Goal: Find specific page/section: Find specific page/section

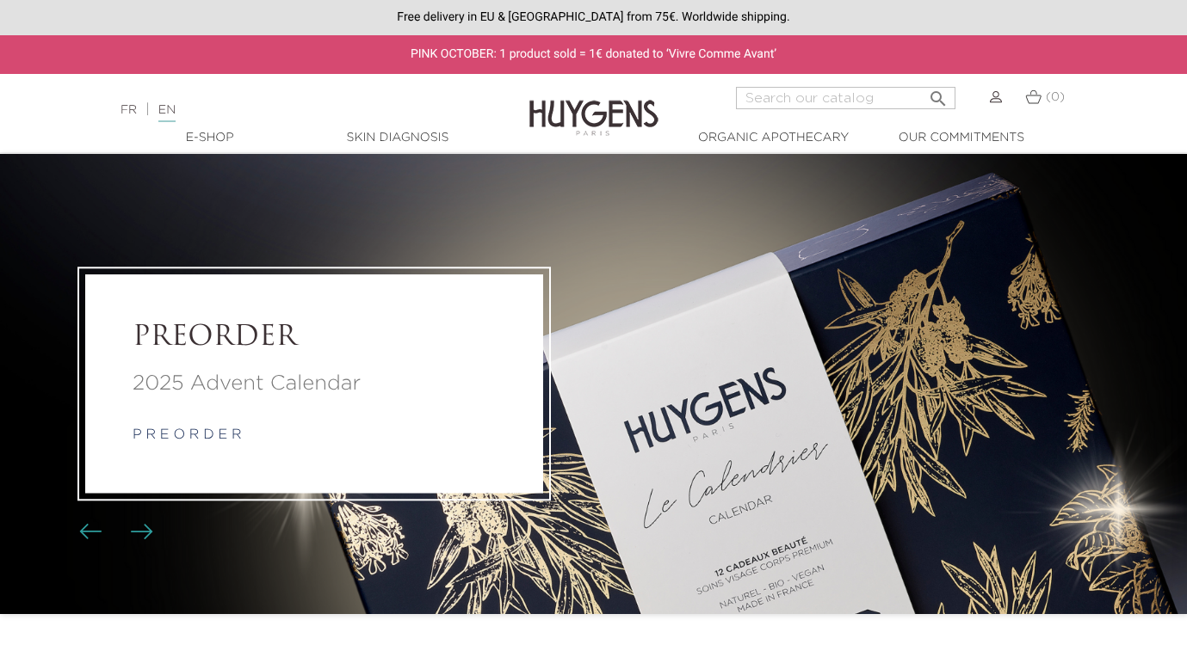
click at [271, 204] on li "PREORDER 2025 Advent Calendar p r e o r d e r" at bounding box center [593, 384] width 1187 height 460
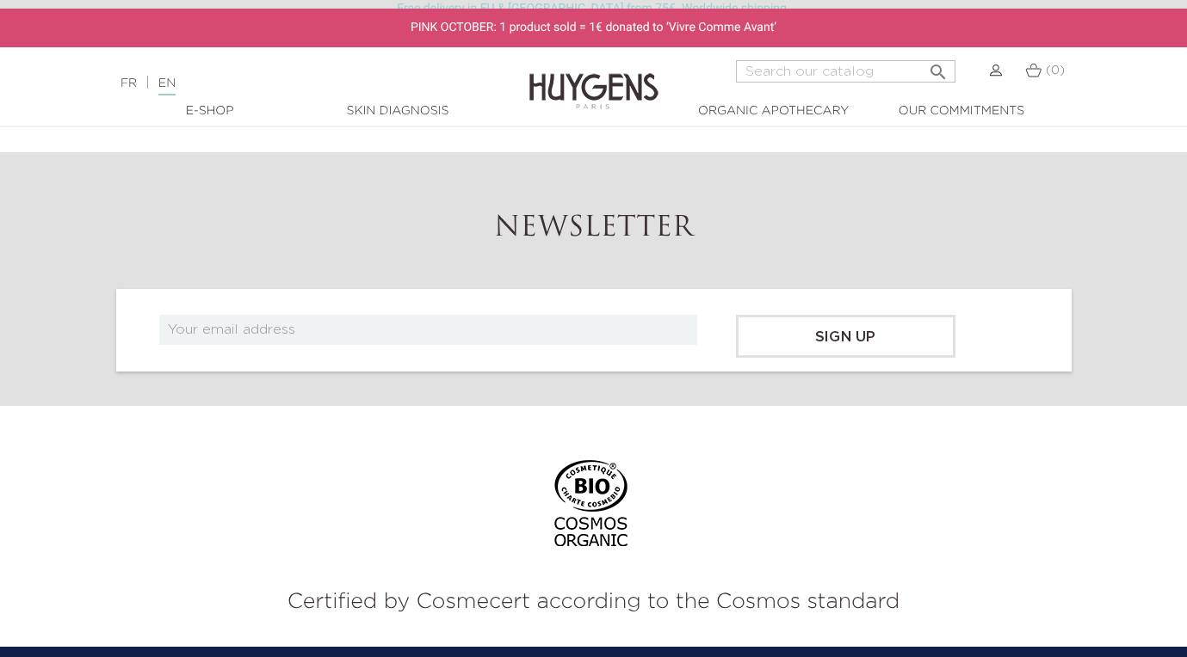
scroll to position [6588, 0]
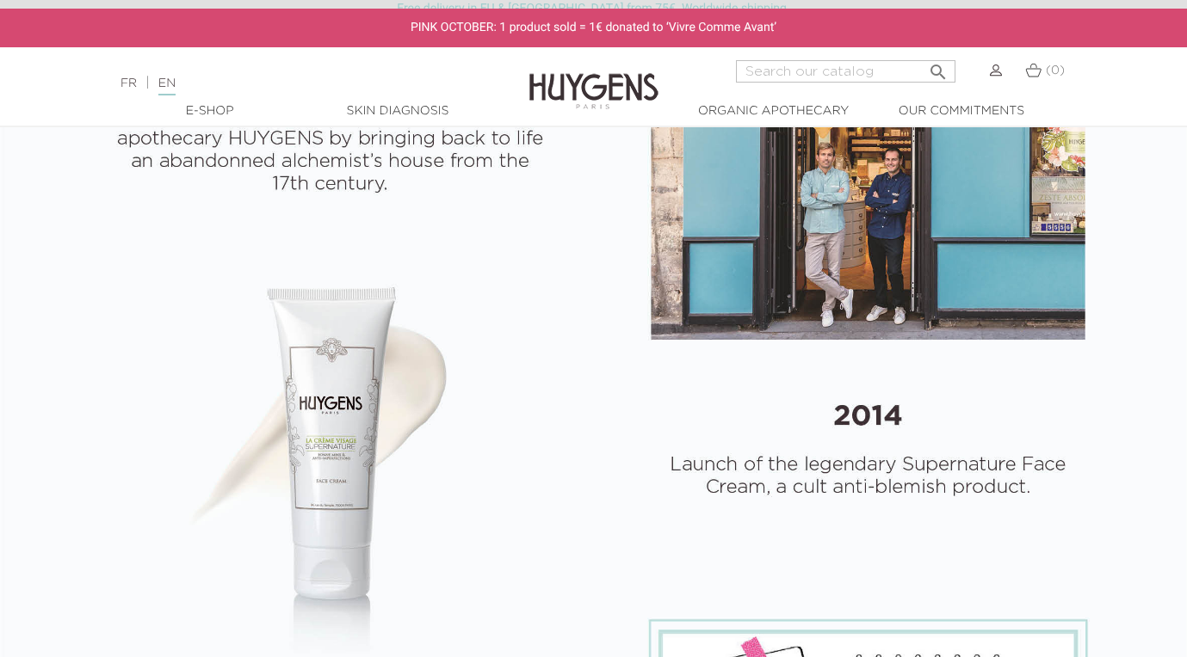
select select "FR"
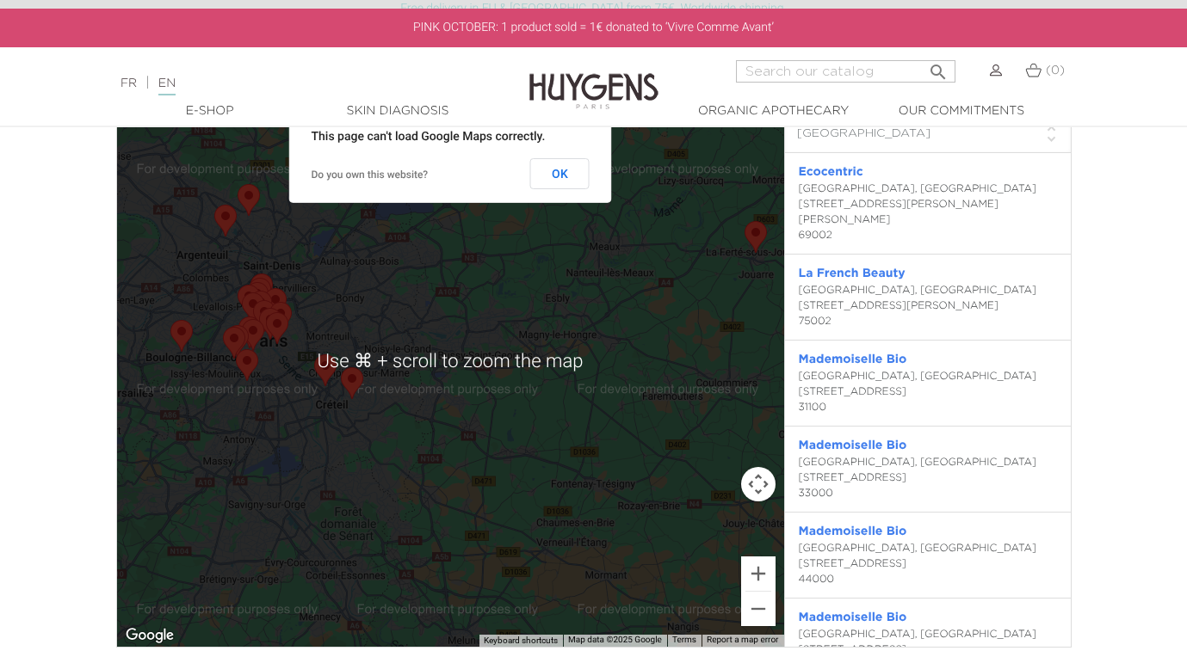
scroll to position [3749, 0]
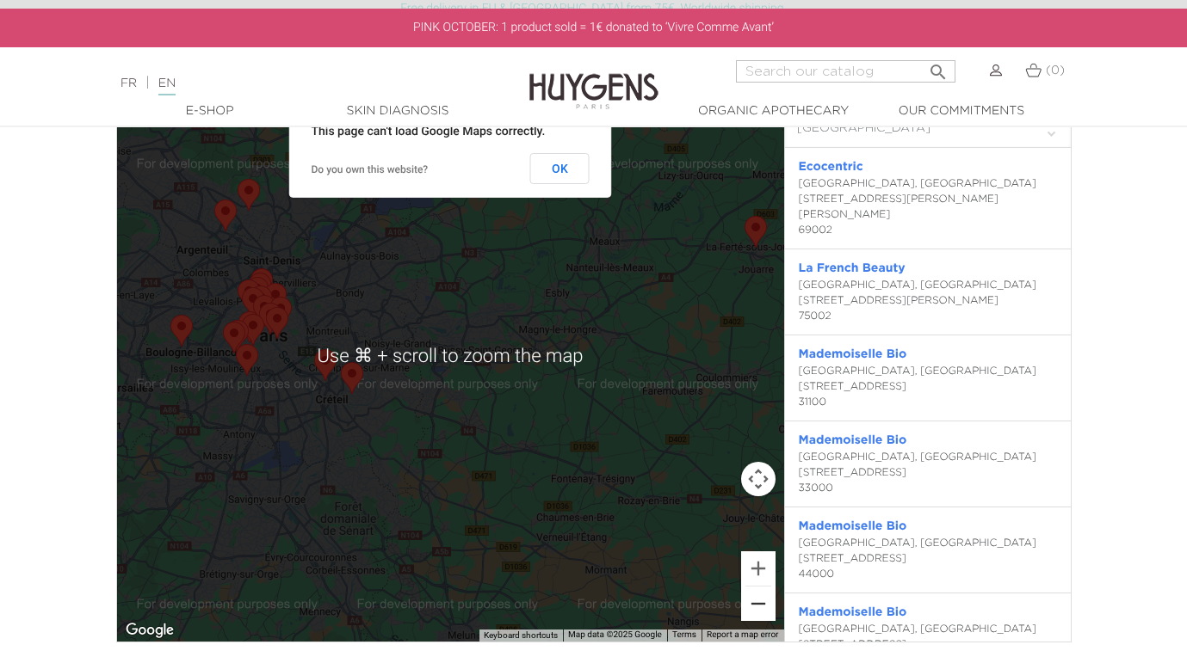
click at [762, 591] on button "Zoom out" at bounding box center [758, 604] width 34 height 34
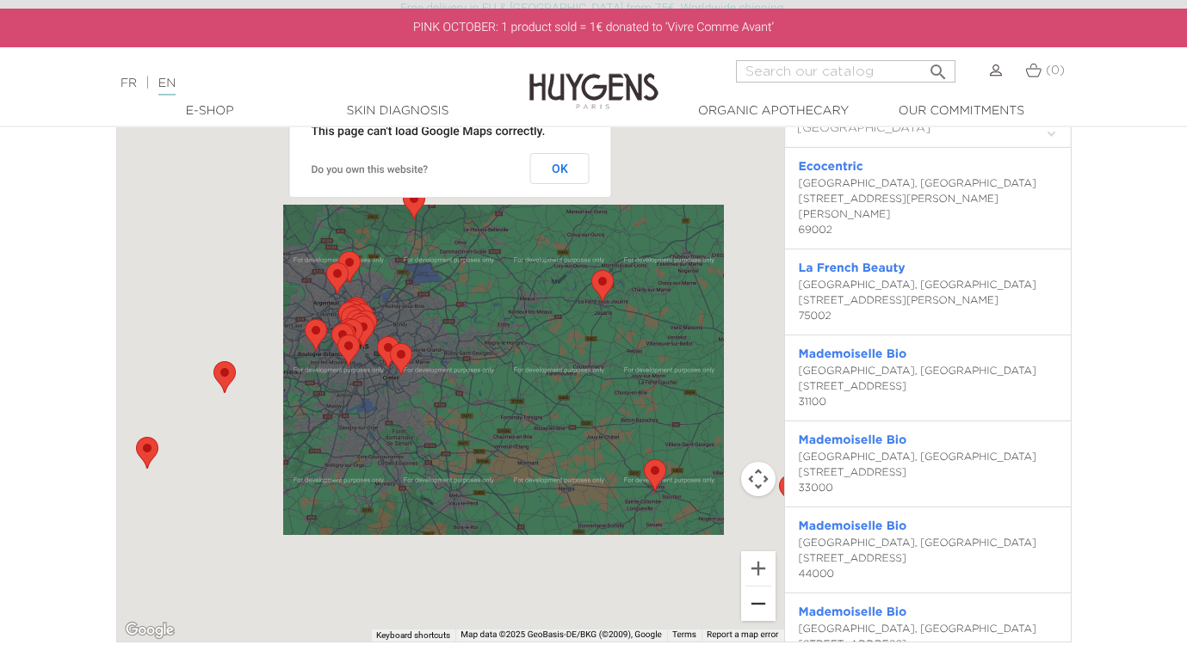
click at [750, 602] on button "Zoom out" at bounding box center [758, 604] width 34 height 34
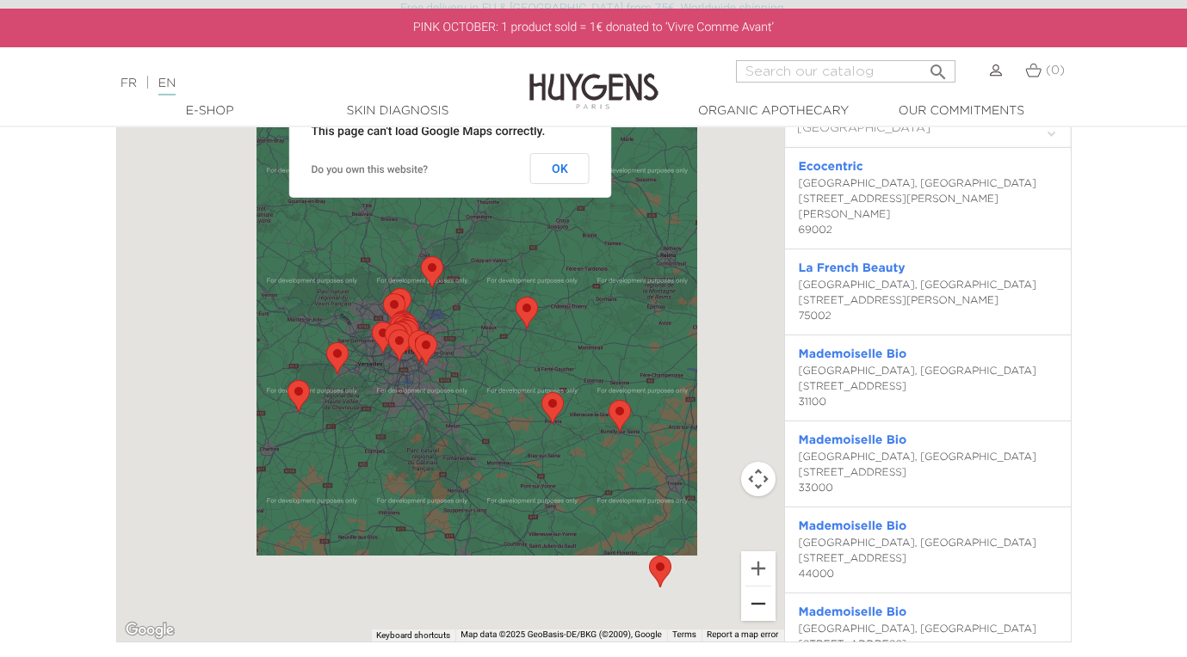
click at [750, 602] on button "Zoom out" at bounding box center [758, 604] width 34 height 34
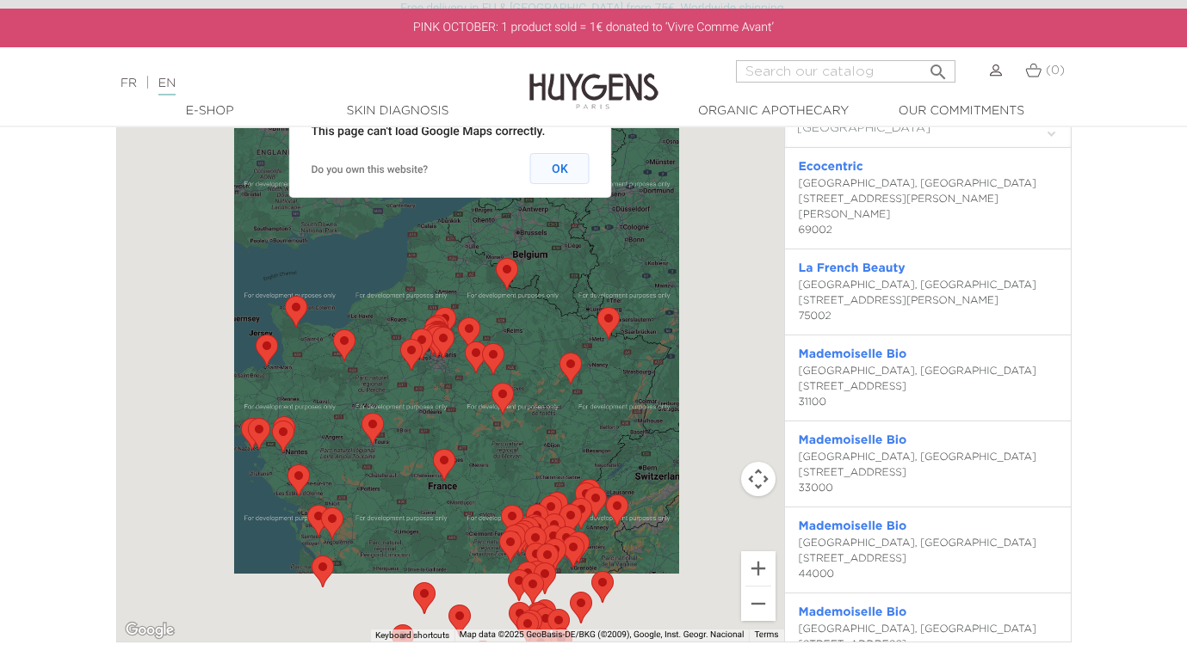
click at [547, 173] on button "OK" at bounding box center [559, 168] width 59 height 31
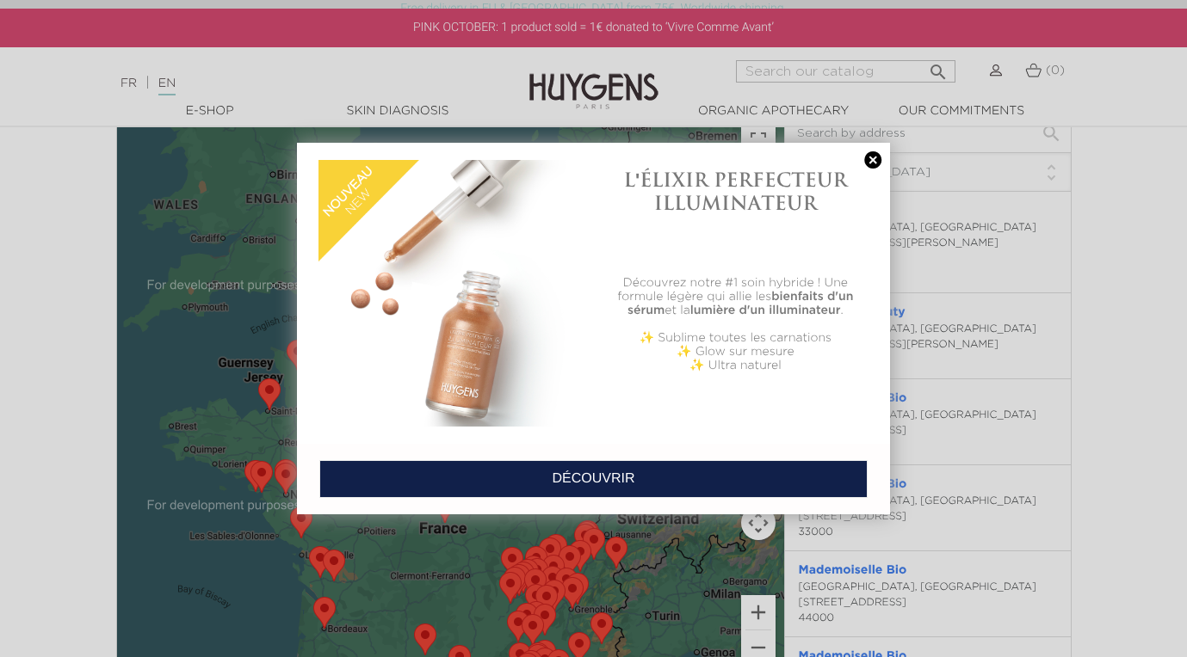
scroll to position [3699, 0]
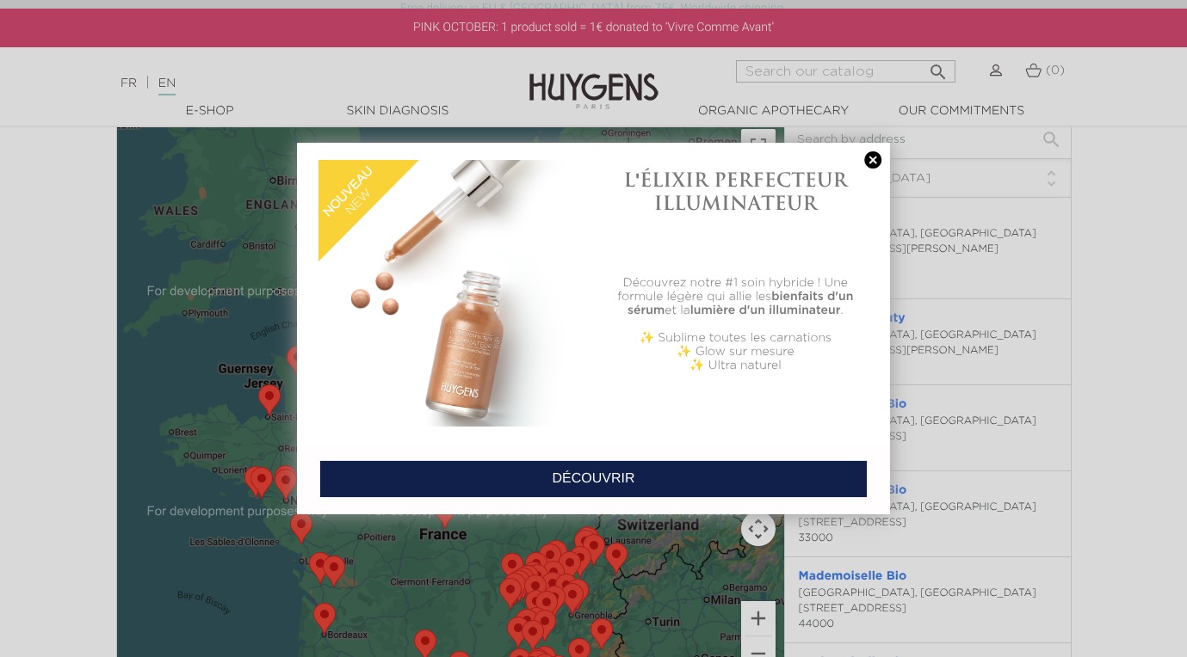
click at [870, 155] on link at bounding box center [873, 160] width 24 height 18
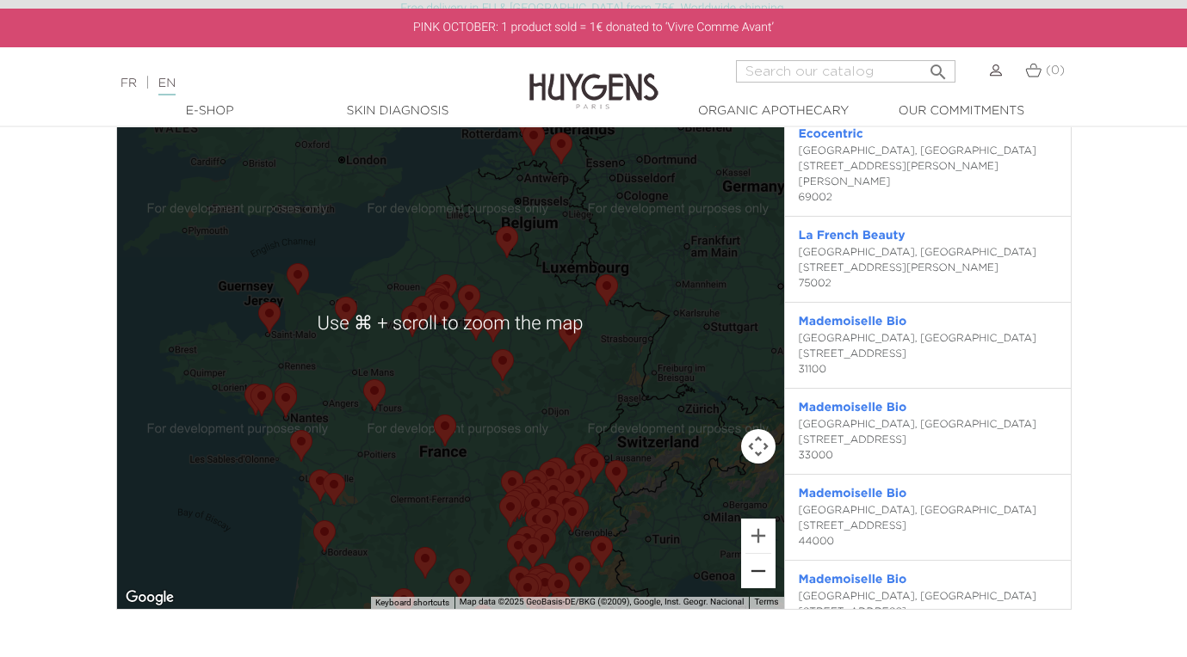
scroll to position [3785, 0]
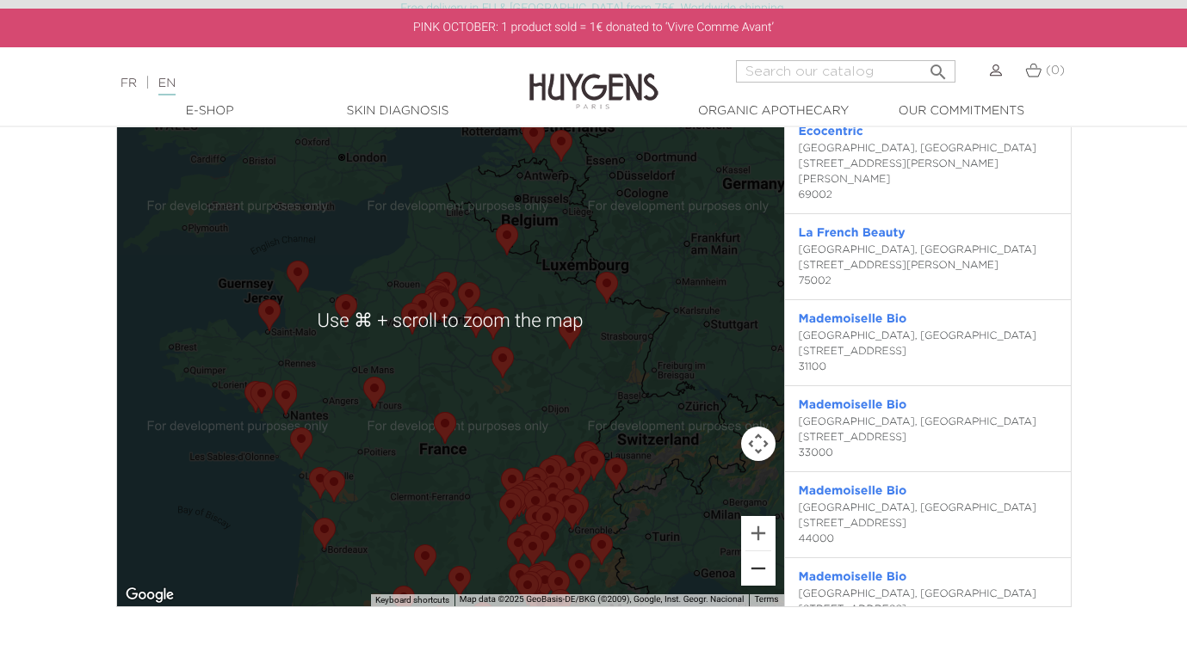
click at [751, 569] on button "Zoom out" at bounding box center [758, 569] width 34 height 34
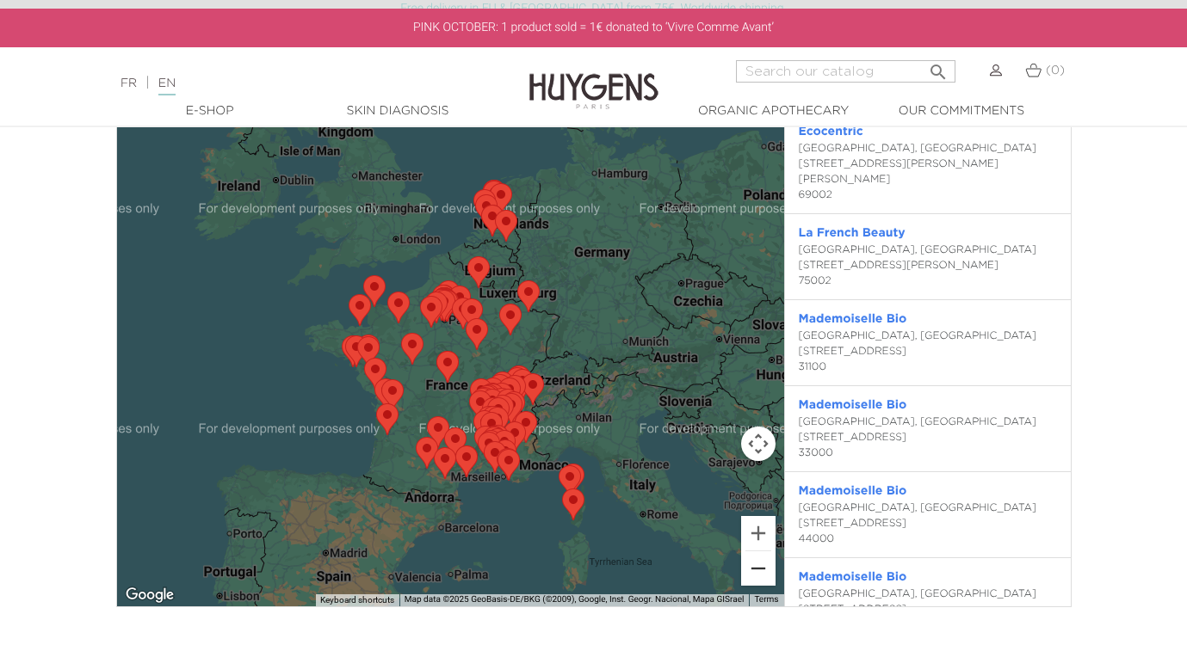
click at [751, 569] on button "Zoom out" at bounding box center [758, 569] width 34 height 34
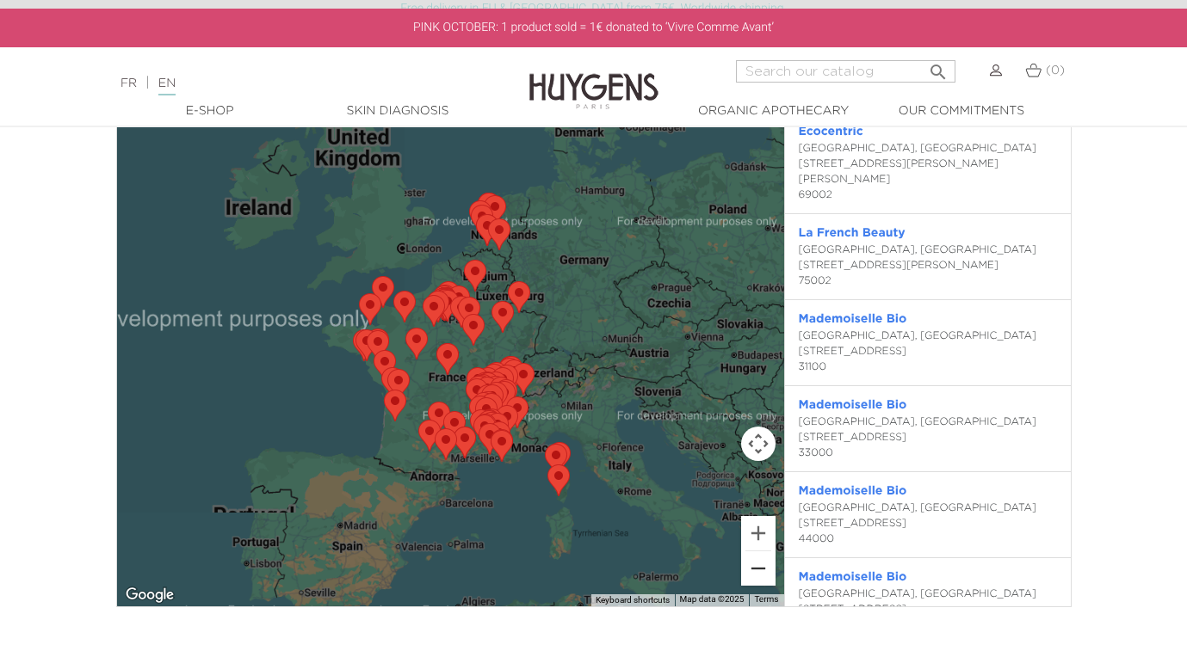
click at [751, 569] on button "Zoom out" at bounding box center [758, 569] width 34 height 34
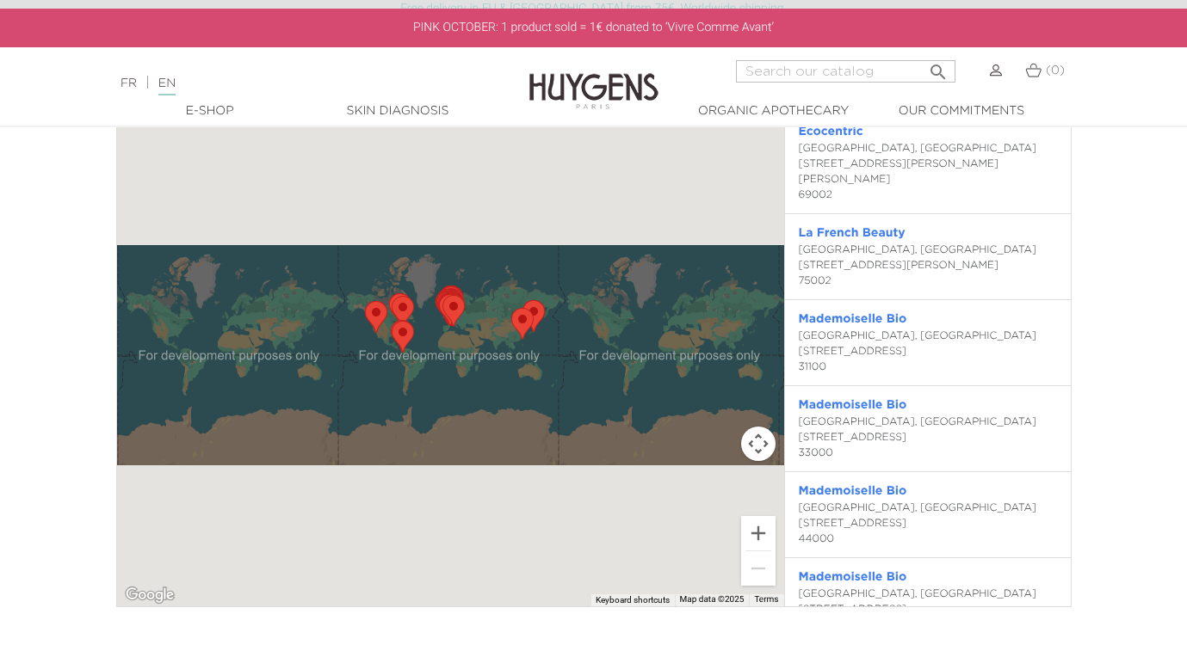
click at [511, 308] on area "AroMart" at bounding box center [511, 308] width 0 height 0
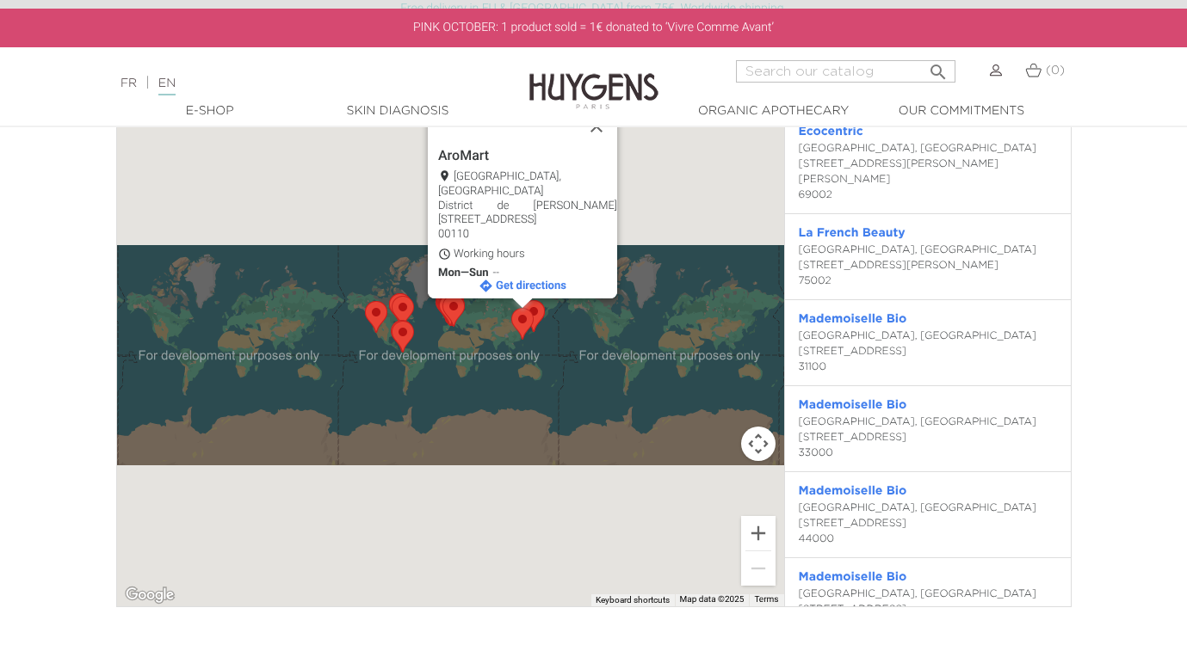
click at [522, 300] on area "Organic Market Tokyo" at bounding box center [522, 300] width 0 height 0
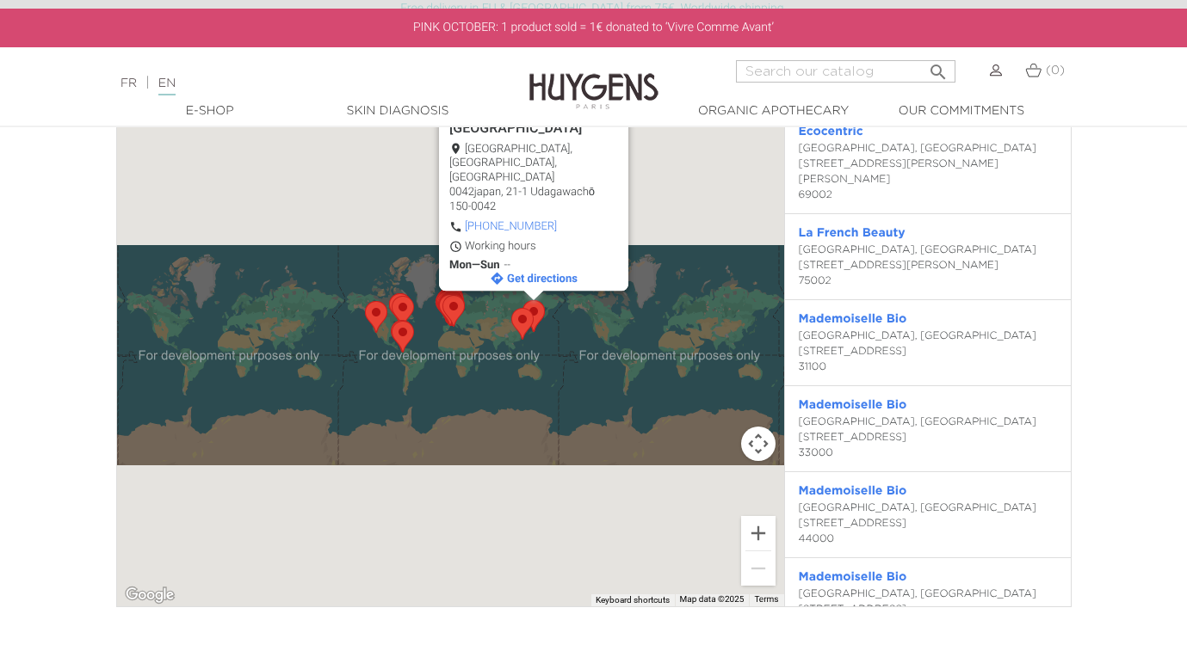
click at [442, 295] on area "Passion Beauté" at bounding box center [442, 295] width 0 height 0
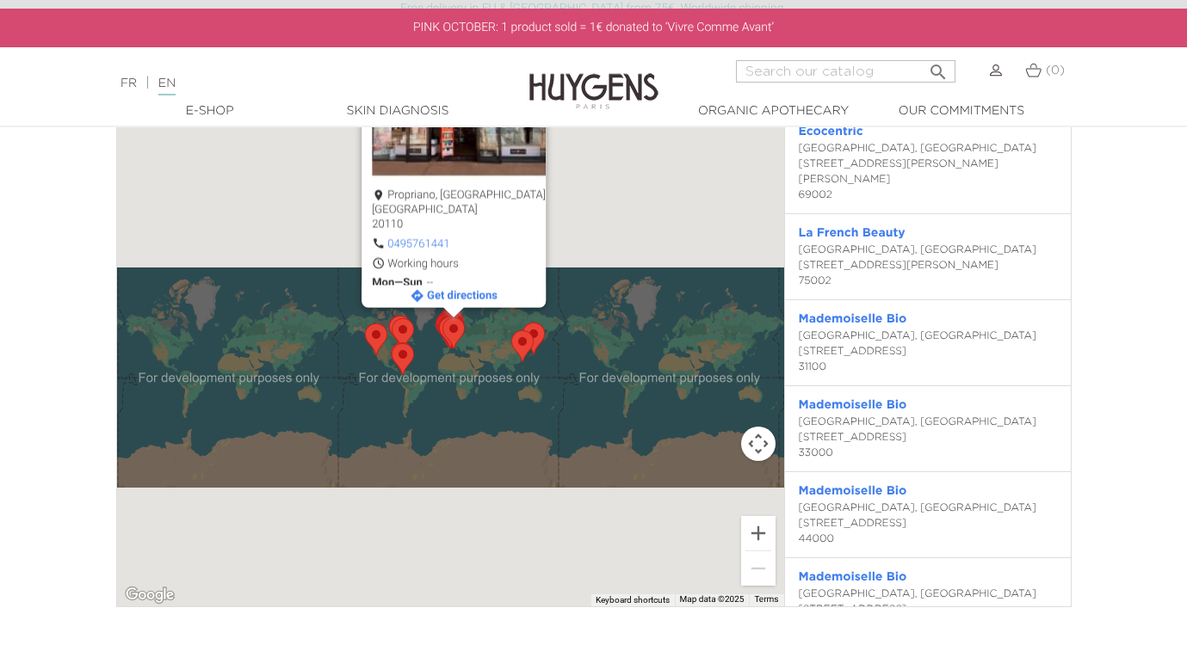
click at [522, 323] on area "Organic Market Tokyo" at bounding box center [522, 323] width 0 height 0
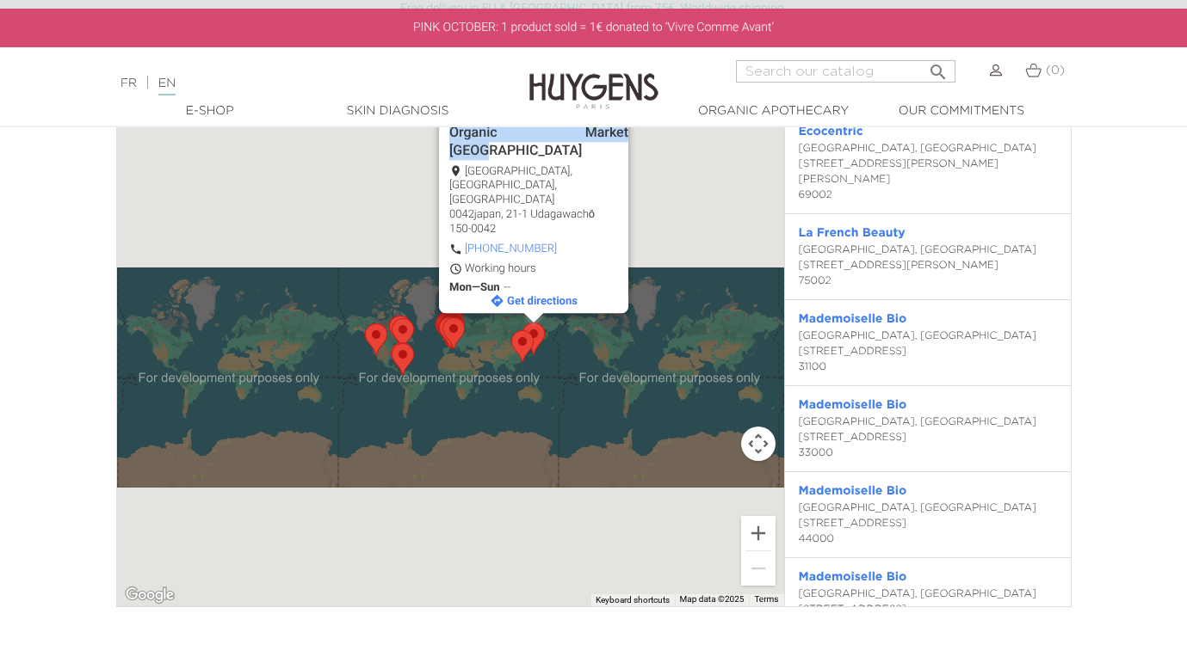
drag, startPoint x: 455, startPoint y: 166, endPoint x: 595, endPoint y: 170, distance: 139.4
click at [595, 170] on div "Organic Market [GEOGRAPHIC_DATA], 21-1 Udagawachō 150-0042 [PHONE_NUMBER] Worki…" at bounding box center [533, 198] width 189 height 231
copy div "Organic Market [GEOGRAPHIC_DATA]"
click at [511, 330] on area "AroMart" at bounding box center [511, 330] width 0 height 0
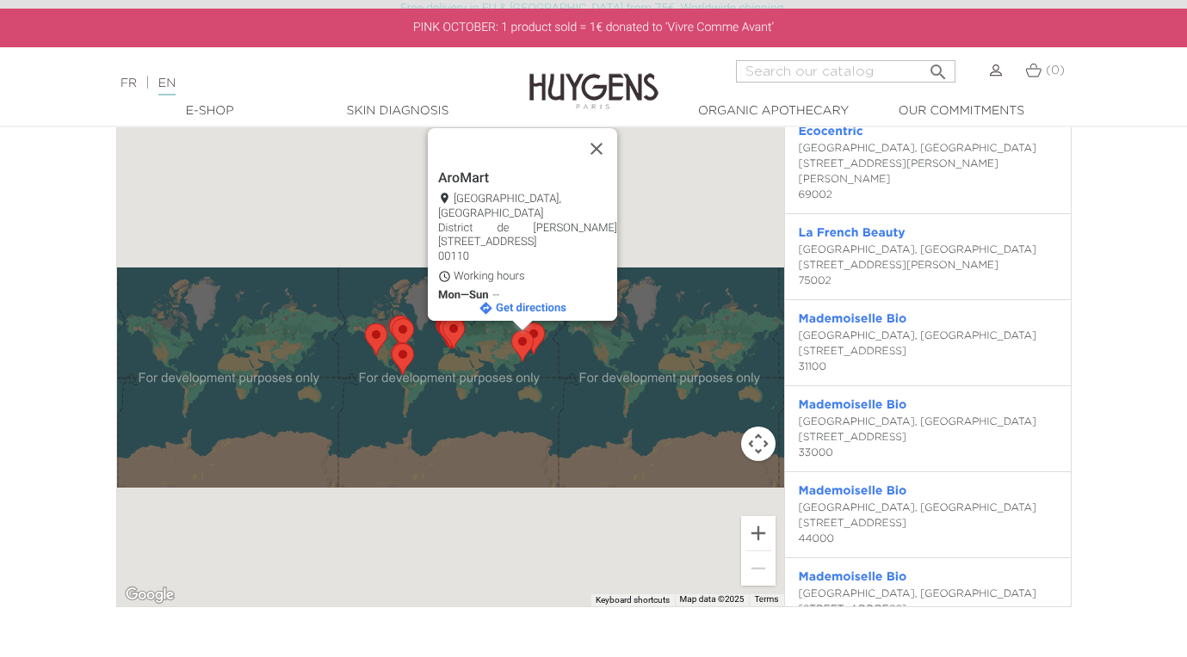
click at [473, 345] on div "To navigate, press the arrow keys. [GEOGRAPHIC_DATA], [GEOGRAPHIC_DATA] [STREET…" at bounding box center [450, 320] width 667 height 571
click at [442, 318] on area "Passion Beauté" at bounding box center [442, 318] width 0 height 0
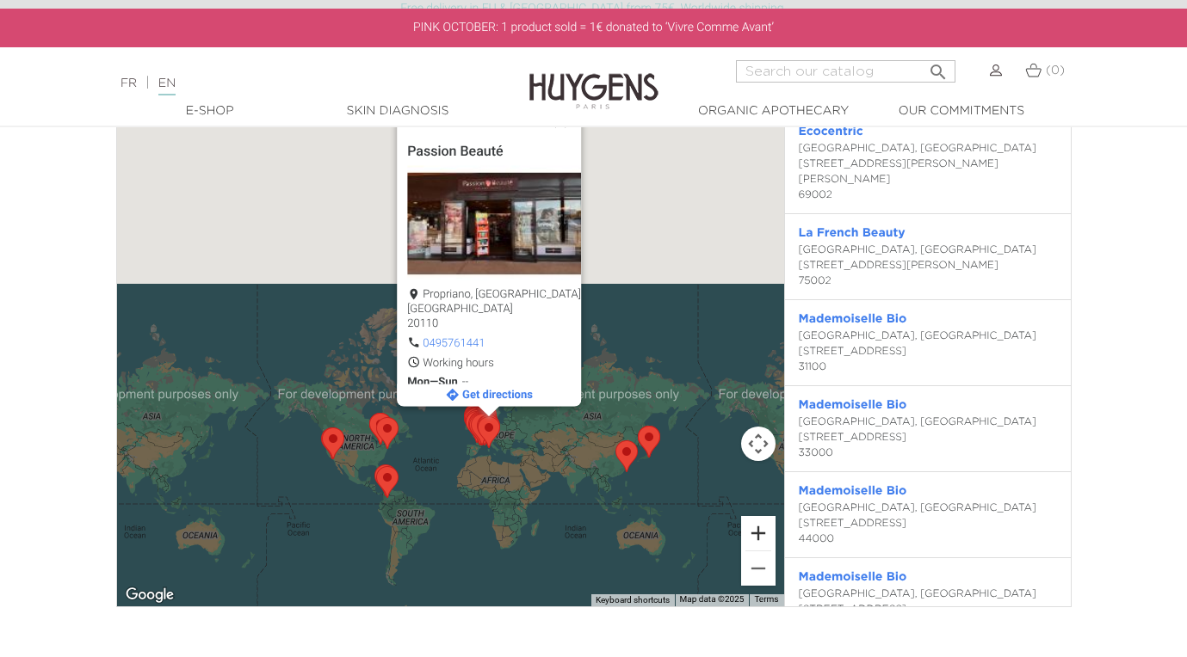
click at [762, 529] on button "Zoom in" at bounding box center [758, 533] width 34 height 34
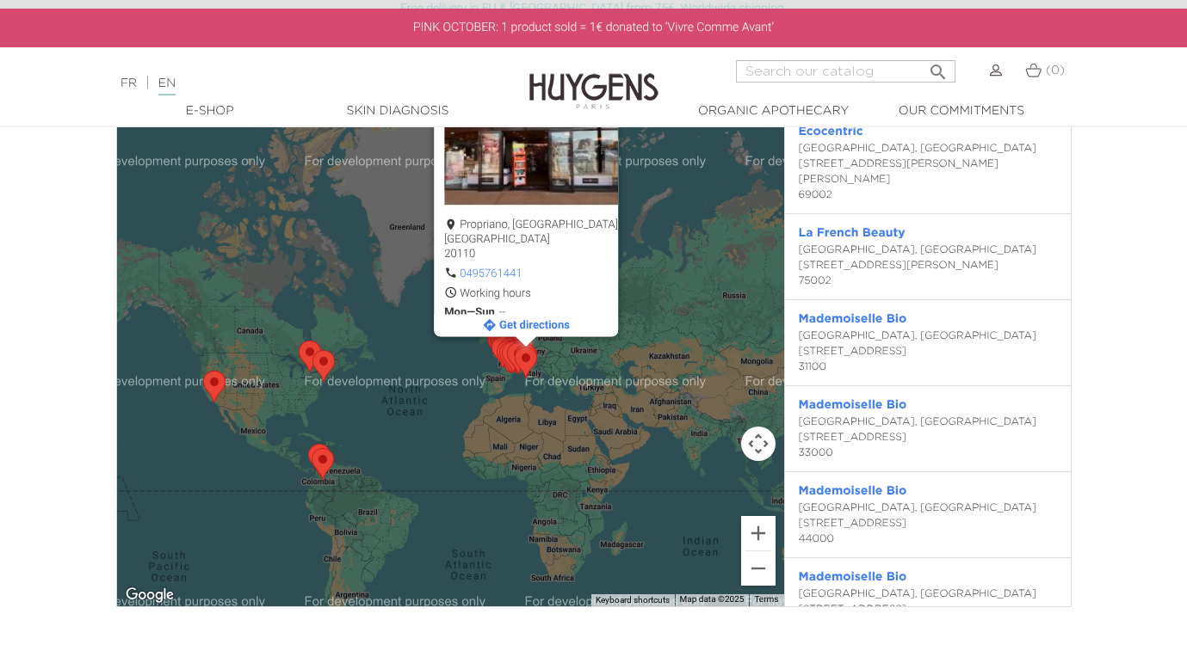
drag, startPoint x: 364, startPoint y: 520, endPoint x: 363, endPoint y: 323, distance: 197.1
click at [363, 323] on div "Passion Beauté Propriano, [GEOGRAPHIC_DATA] [GEOGRAPHIC_DATA] 20110 0495761441 …" at bounding box center [450, 320] width 667 height 571
click at [312, 449] on area "CAFAM" at bounding box center [312, 449] width 0 height 0
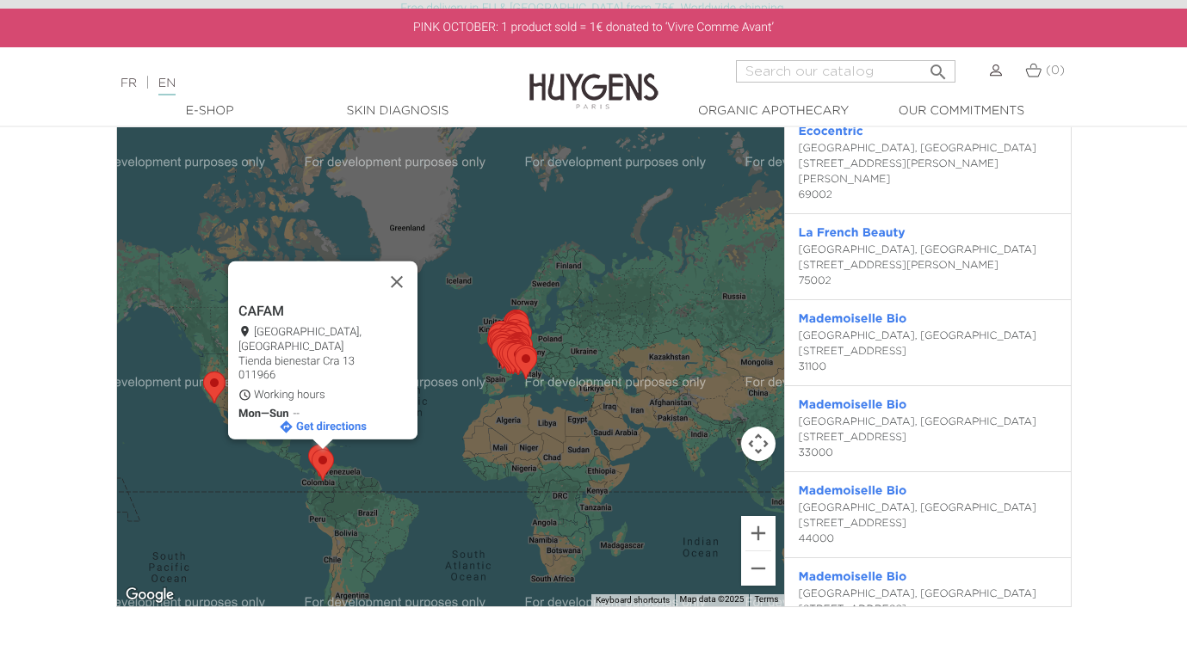
click at [202, 390] on div "To navigate, press the arrow keys. CAFAM [GEOGRAPHIC_DATA], [GEOGRAPHIC_DATA] T…" at bounding box center [450, 320] width 667 height 571
click at [203, 372] on area "West Hollywood" at bounding box center [203, 372] width 0 height 0
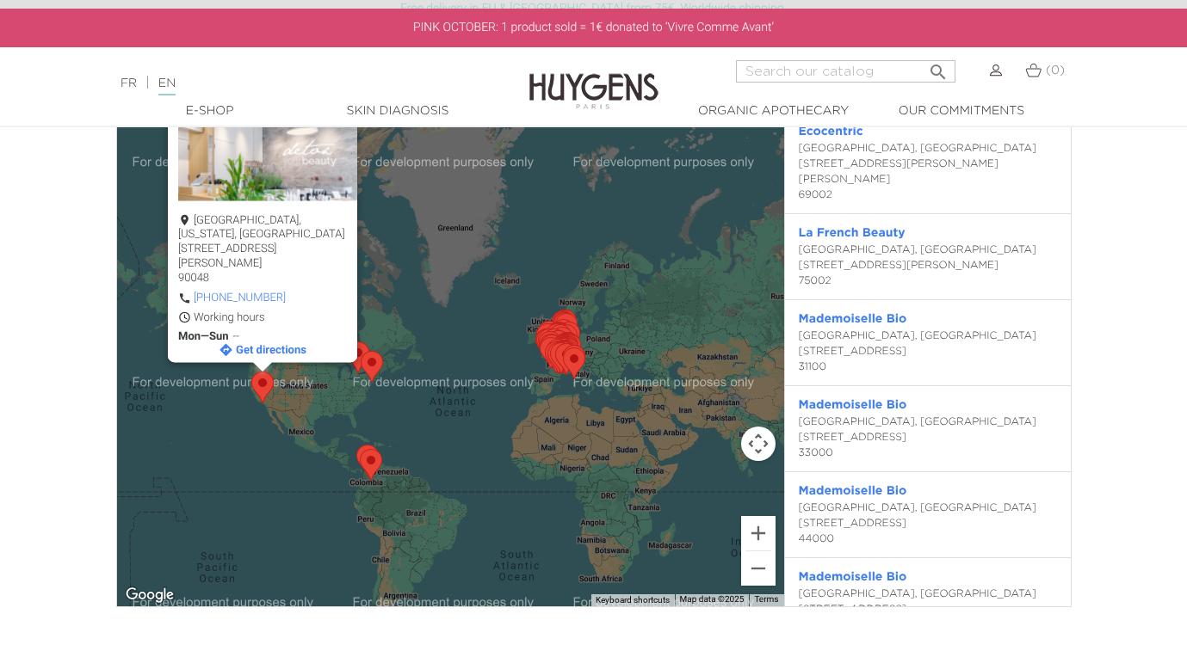
click at [361, 351] on area "Detox Market NY" at bounding box center [361, 351] width 0 height 0
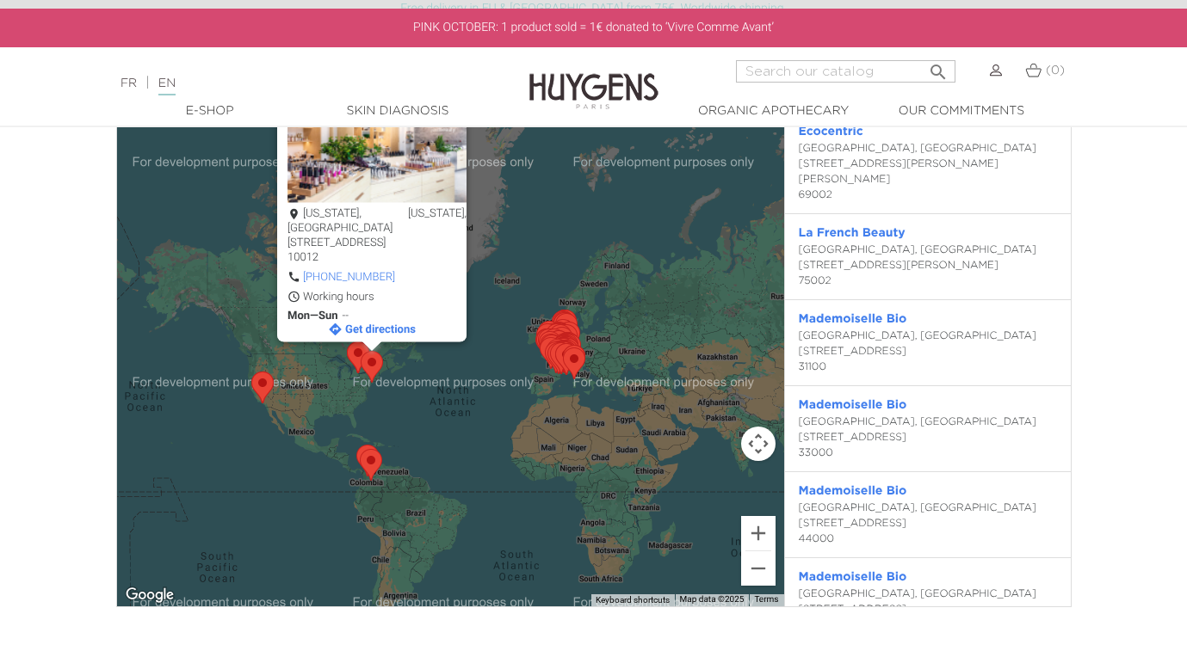
click at [347, 342] on area "Toronto Union Station" at bounding box center [347, 342] width 0 height 0
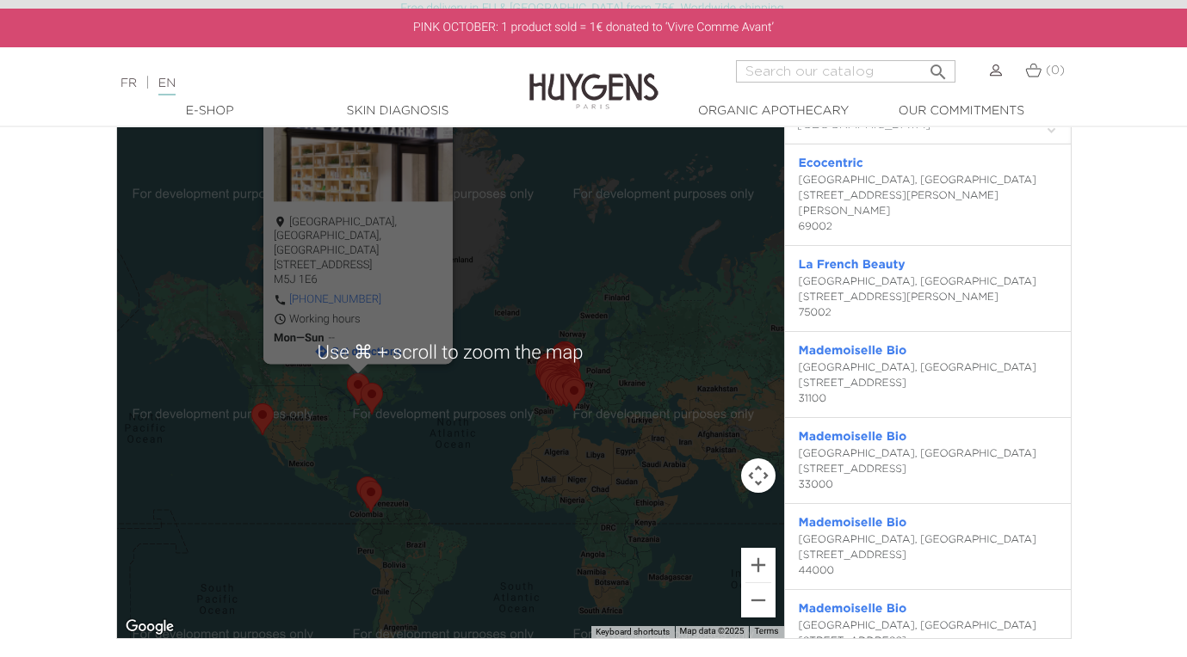
scroll to position [3751, 0]
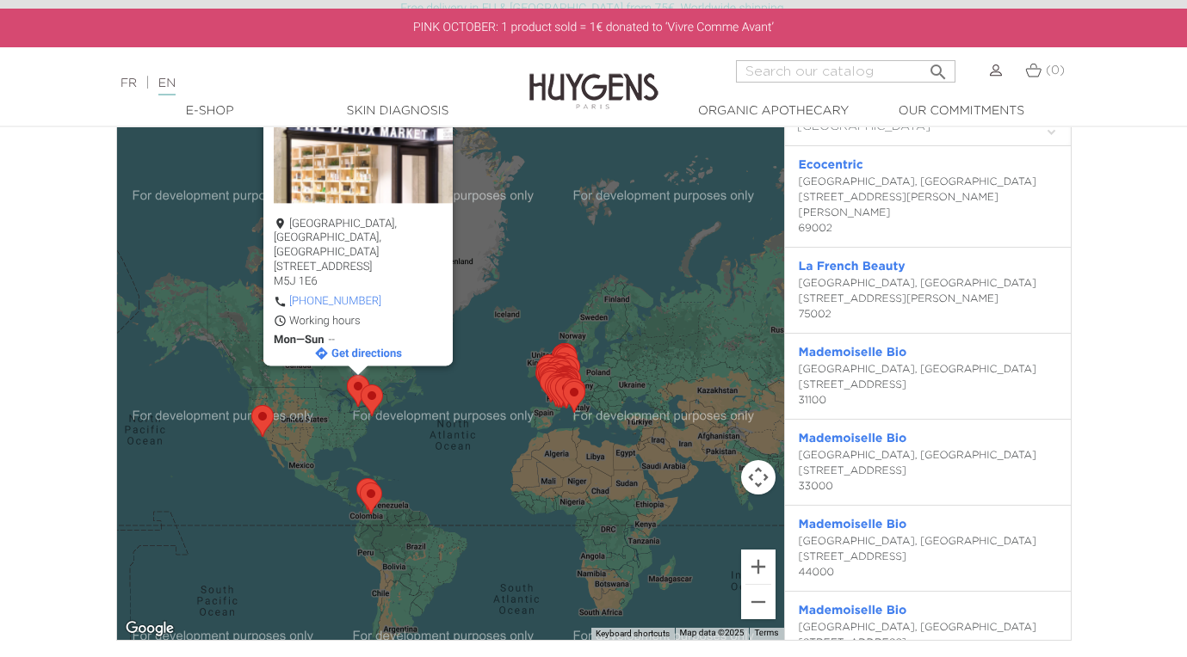
click at [561, 235] on div "To navigate, press the arrow keys. [GEOGRAPHIC_DATA] [GEOGRAPHIC_DATA], [GEOGRA…" at bounding box center [450, 354] width 667 height 571
click at [455, 466] on div "[GEOGRAPHIC_DATA], [GEOGRAPHIC_DATA], [GEOGRAPHIC_DATA] [STREET_ADDRESS] [PHONE…" at bounding box center [450, 354] width 667 height 571
click at [347, 375] on area "Toronto Union Station" at bounding box center [347, 375] width 0 height 0
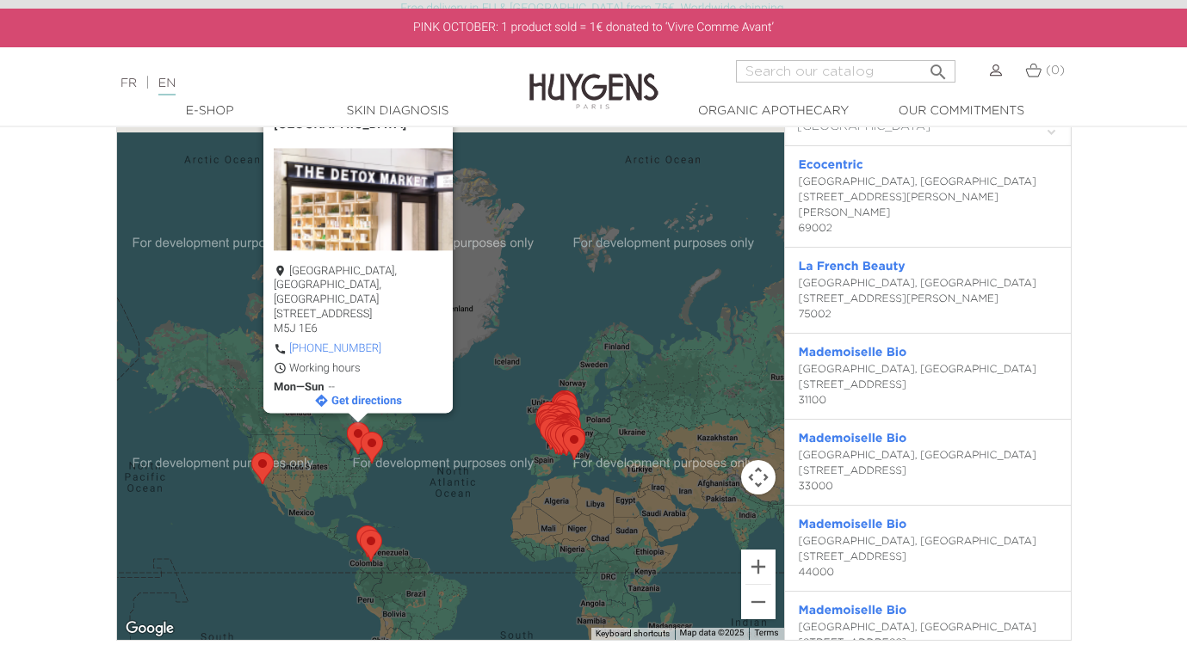
click at [430, 115] on button "Close" at bounding box center [431, 94] width 41 height 41
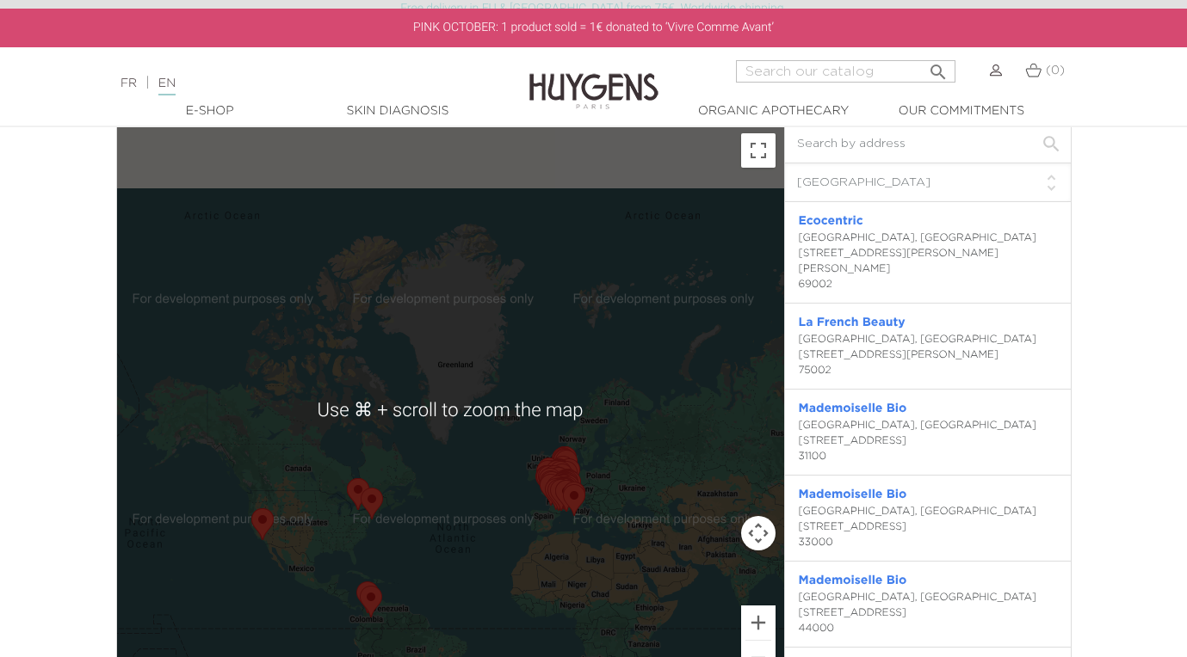
scroll to position [3750, 0]
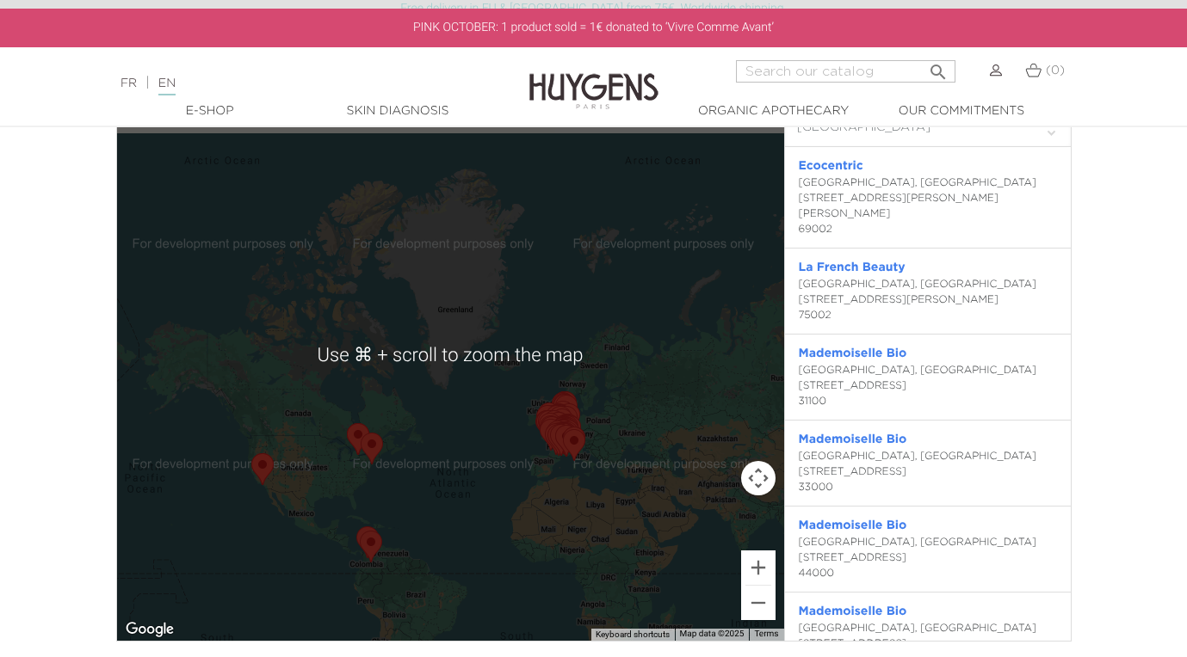
click at [469, 475] on div at bounding box center [450, 355] width 667 height 571
click at [435, 429] on div at bounding box center [450, 355] width 667 height 571
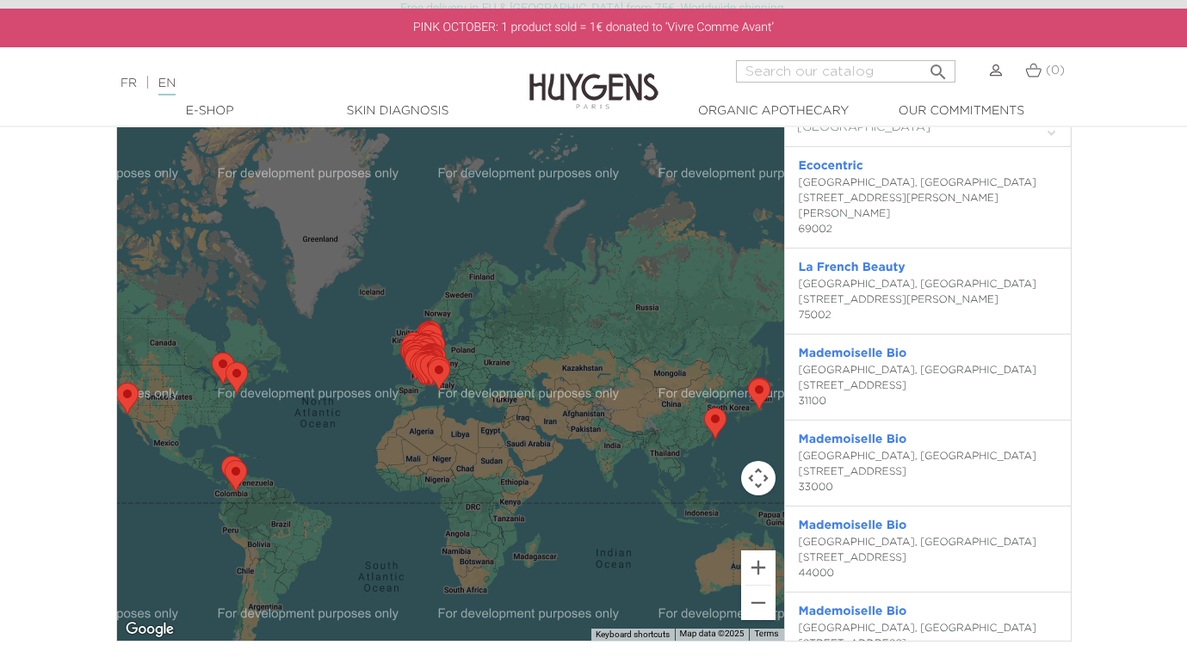
drag, startPoint x: 544, startPoint y: 540, endPoint x: 407, endPoint y: 470, distance: 153.9
click at [407, 470] on div at bounding box center [450, 355] width 667 height 571
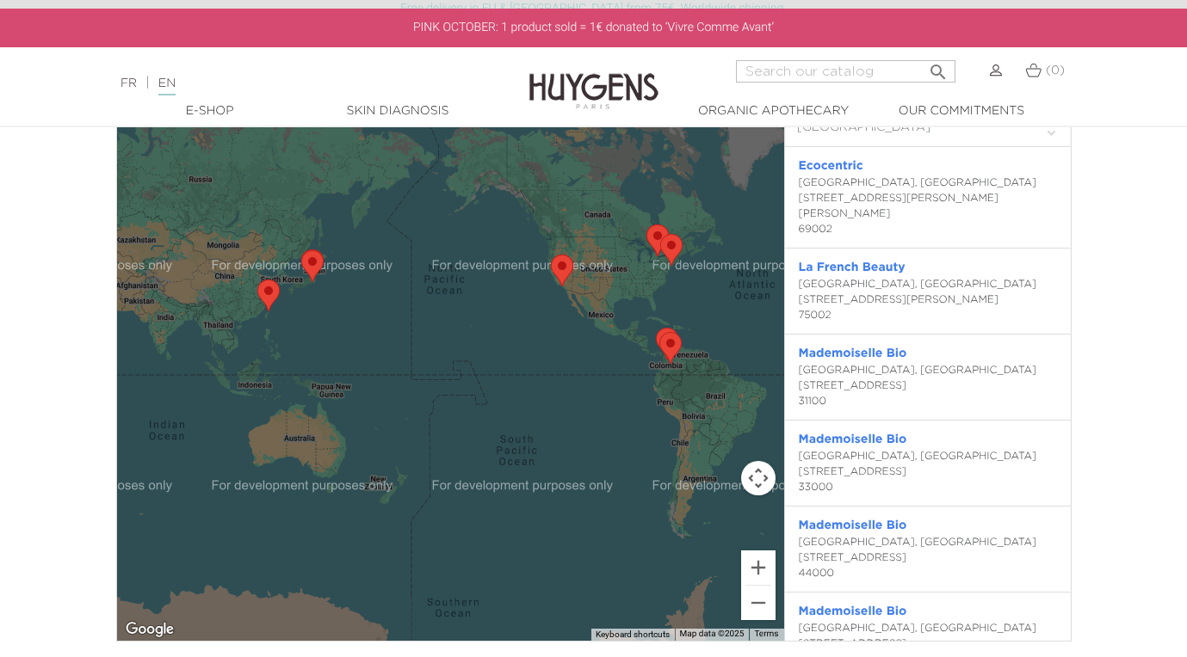
drag, startPoint x: 407, startPoint y: 470, endPoint x: 838, endPoint y: 342, distance: 449.8
click at [838, 342] on div "← Move left → Move right ↑ Move up ↓ Move down + Zoom in - Zoom out Home Jump l…" at bounding box center [593, 355] width 955 height 573
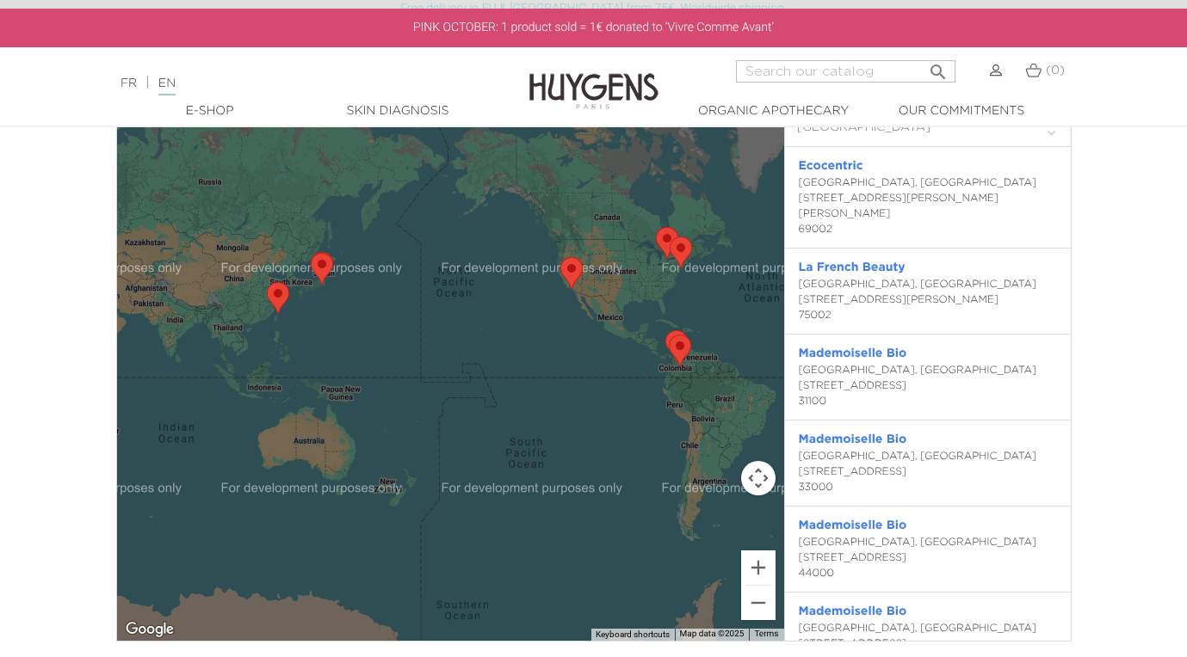
click at [267, 282] on area "AroMart" at bounding box center [267, 282] width 0 height 0
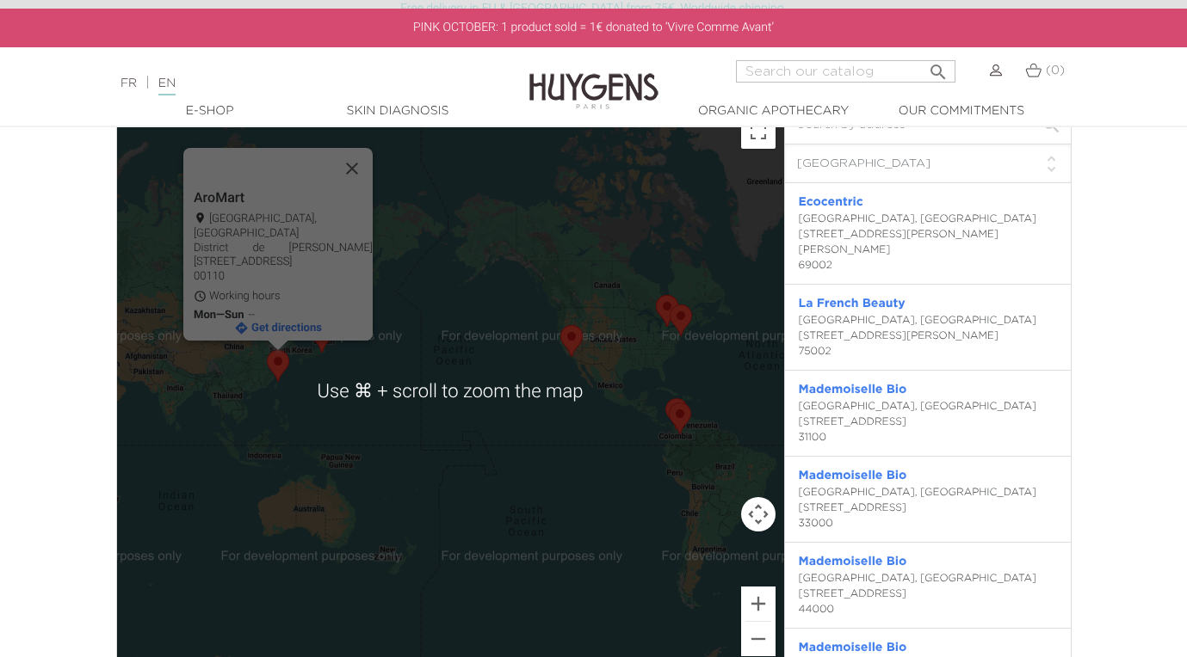
scroll to position [3707, 0]
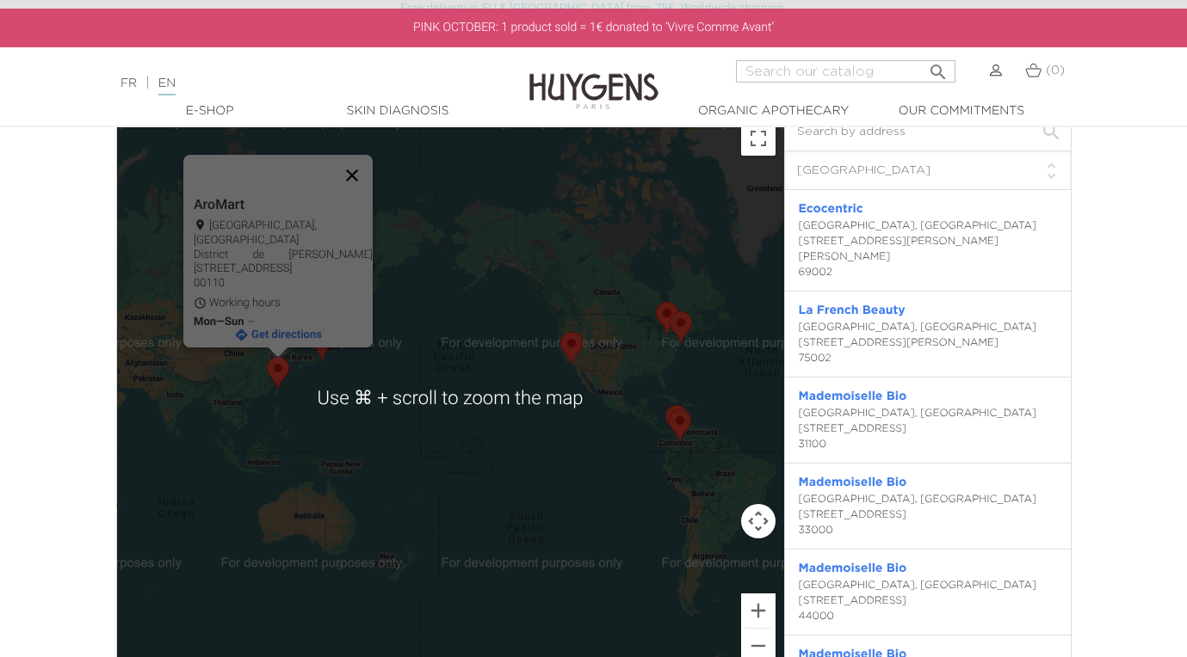
click at [356, 176] on button "Close" at bounding box center [351, 175] width 41 height 41
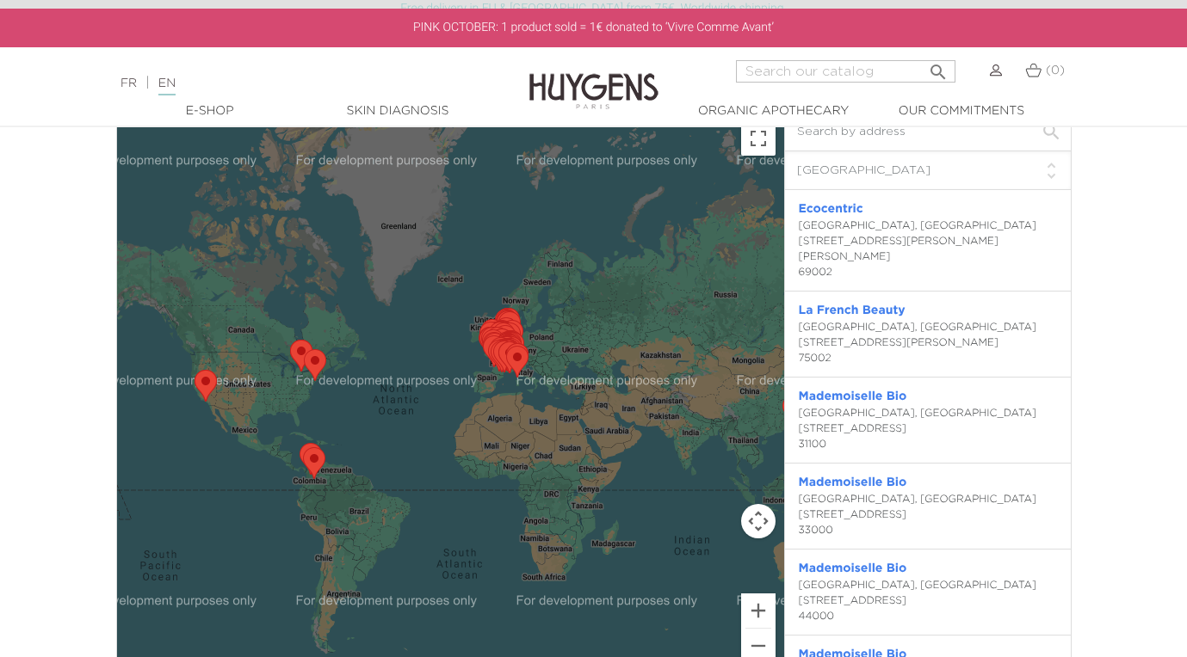
drag, startPoint x: 527, startPoint y: 309, endPoint x: 155, endPoint y: 347, distance: 373.7
click at [155, 348] on div at bounding box center [450, 398] width 667 height 571
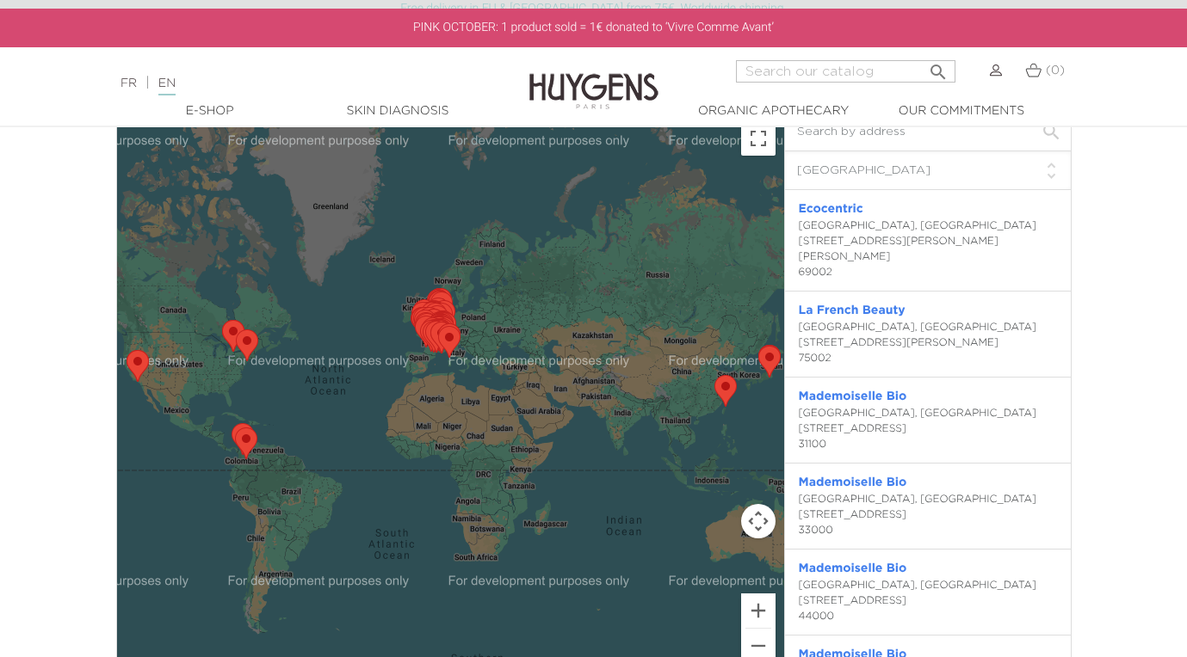
drag, startPoint x: 633, startPoint y: 327, endPoint x: 569, endPoint y: 308, distance: 67.3
click at [569, 308] on div at bounding box center [450, 398] width 667 height 571
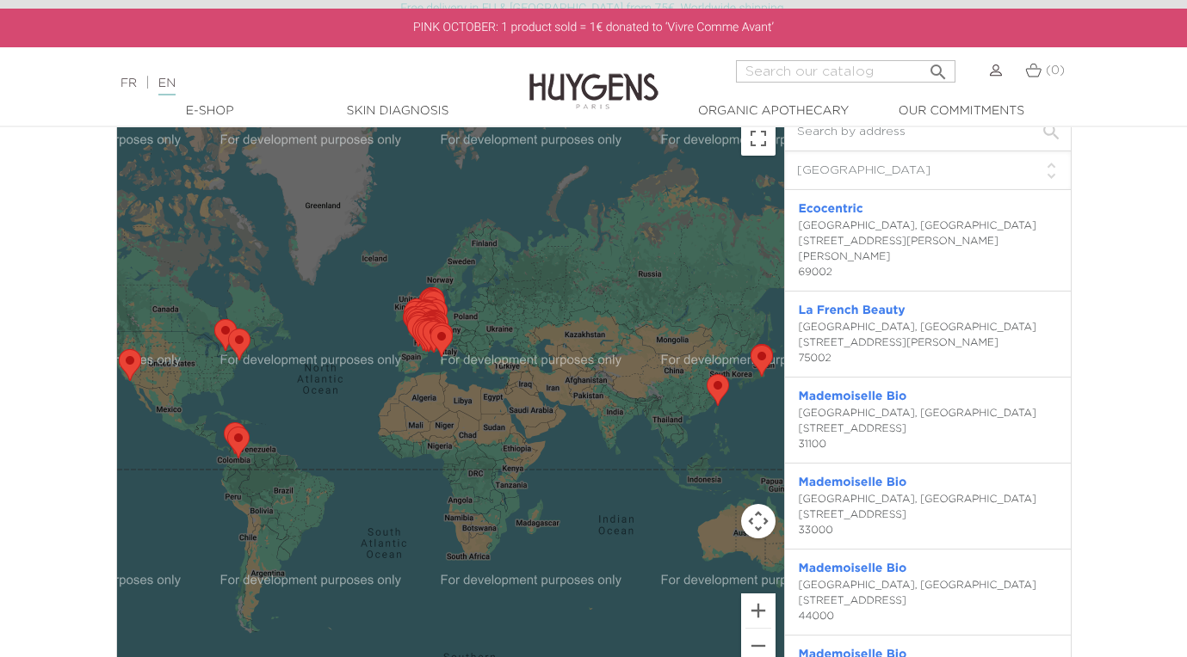
drag, startPoint x: 569, startPoint y: 308, endPoint x: 559, endPoint y: 307, distance: 9.5
click at [559, 307] on div at bounding box center [450, 398] width 667 height 571
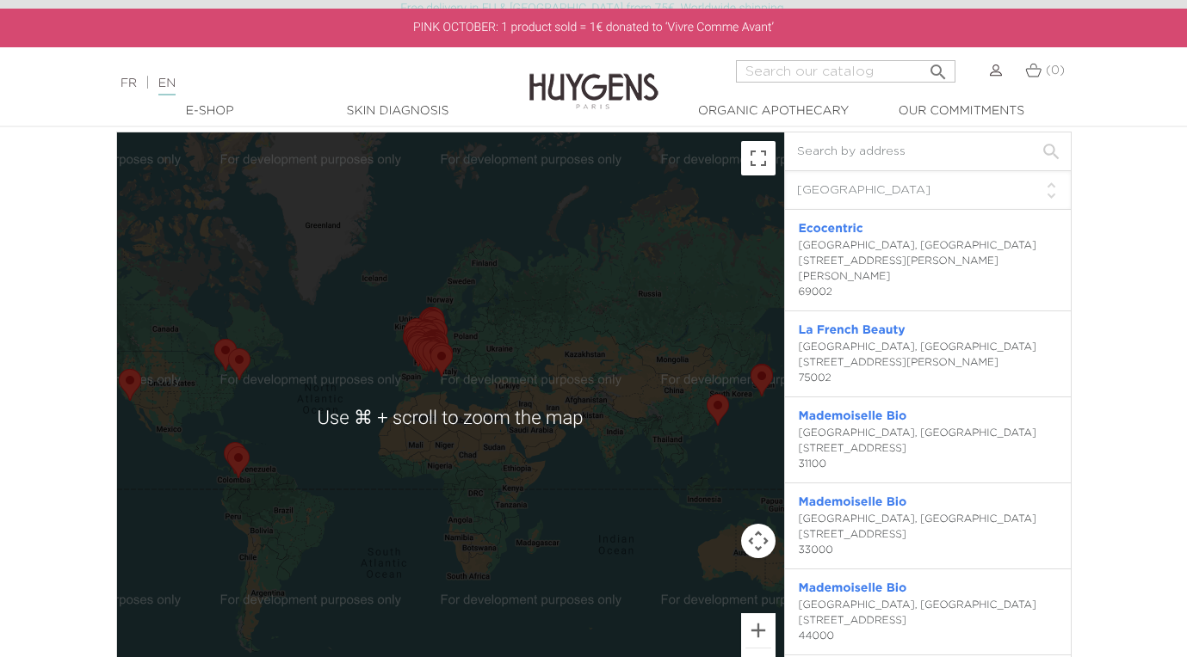
scroll to position [3688, 0]
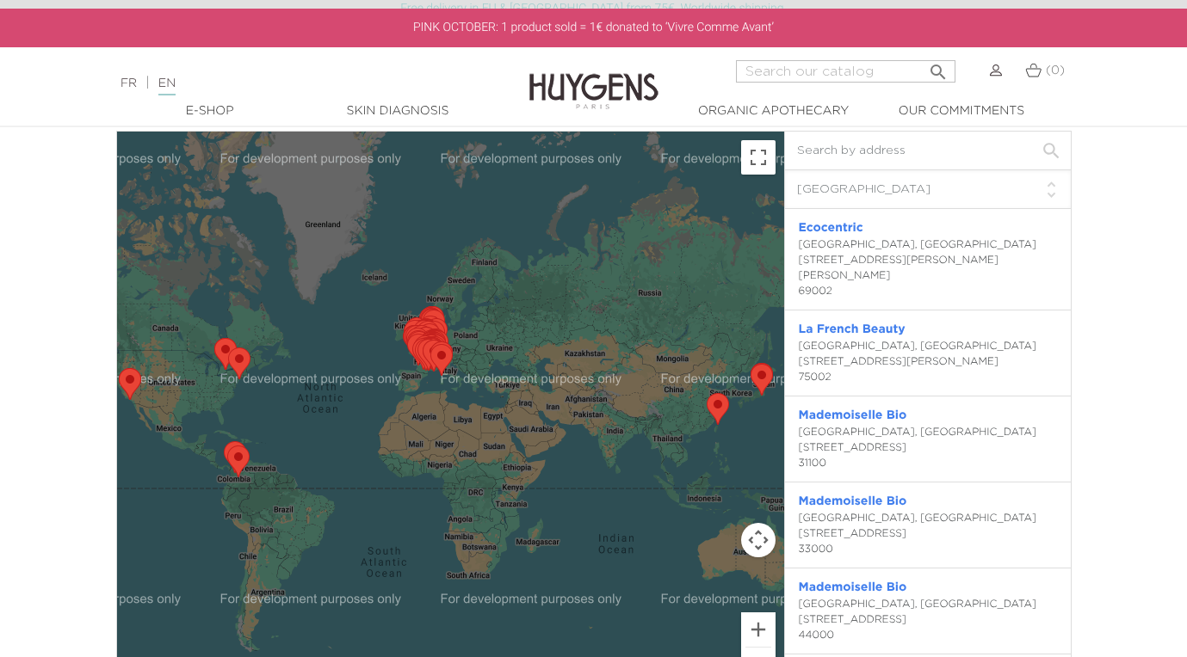
click at [53, 353] on div "FRENCH BEAUTY APOTHECARY NATURE AT THE SERVICE OF WELL-BEING STORE FINDER ← Mov…" at bounding box center [593, 558] width 1187 height 8185
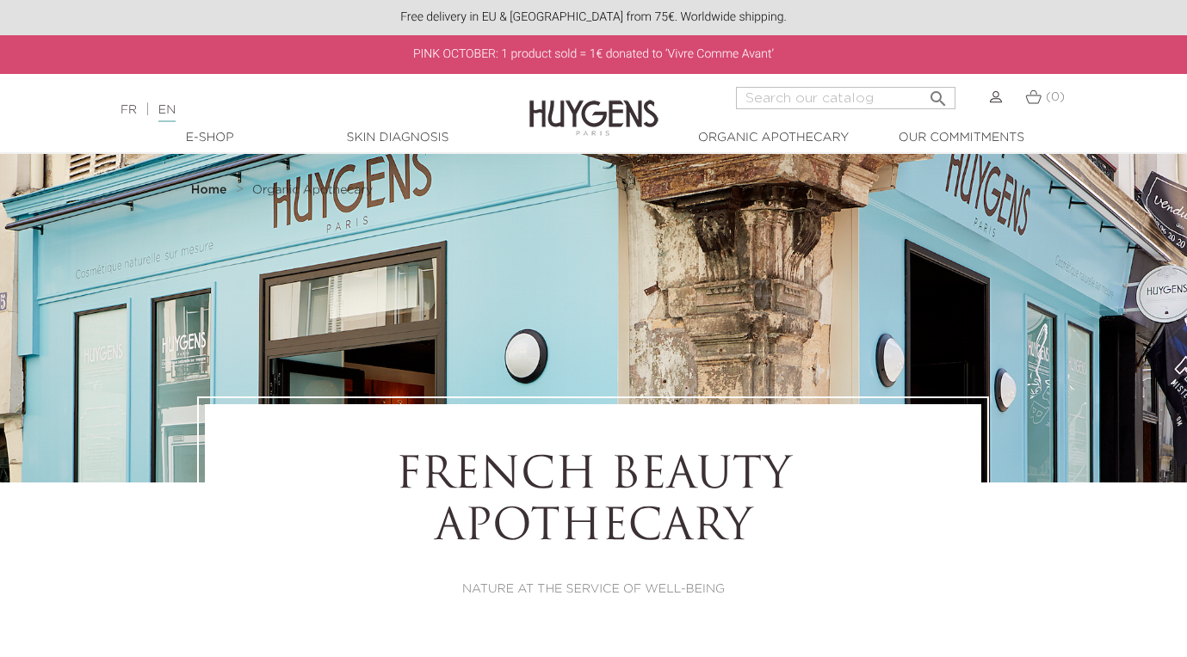
scroll to position [0, 0]
